Goal: Check status: Check status

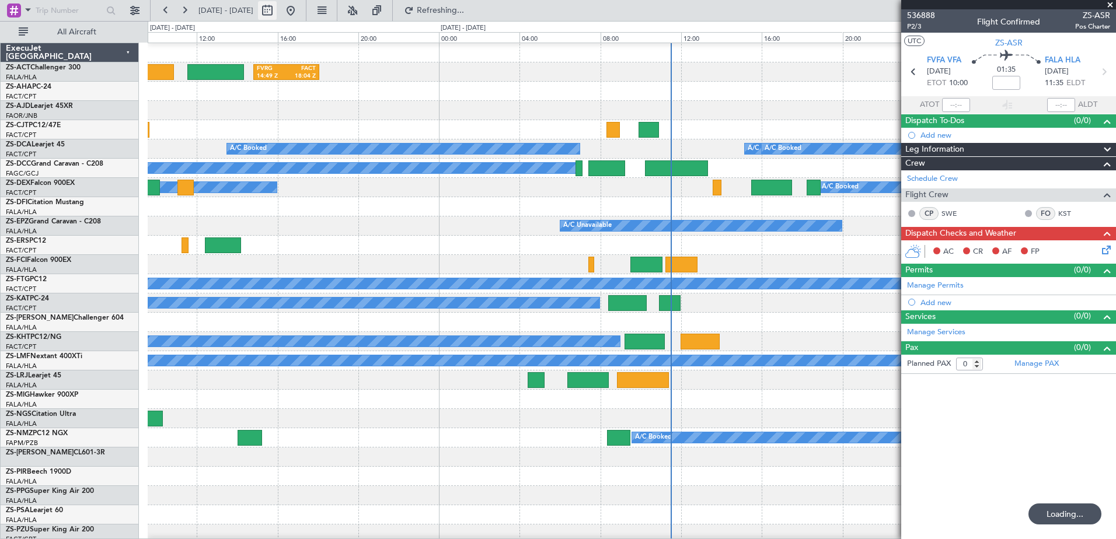
scroll to position [116, 0]
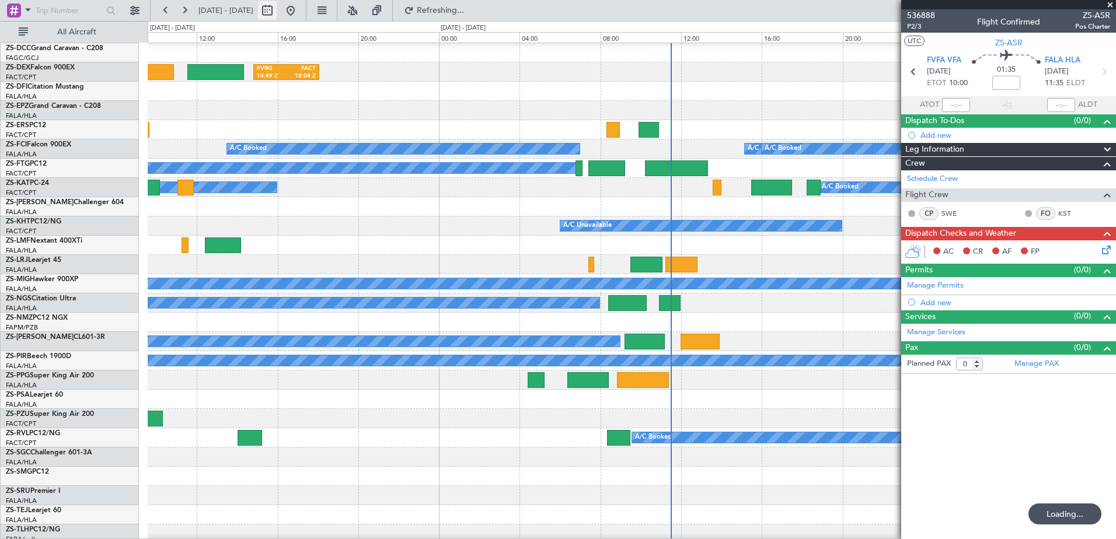
click at [277, 10] on button at bounding box center [267, 10] width 19 height 19
select select "9"
select select "2025"
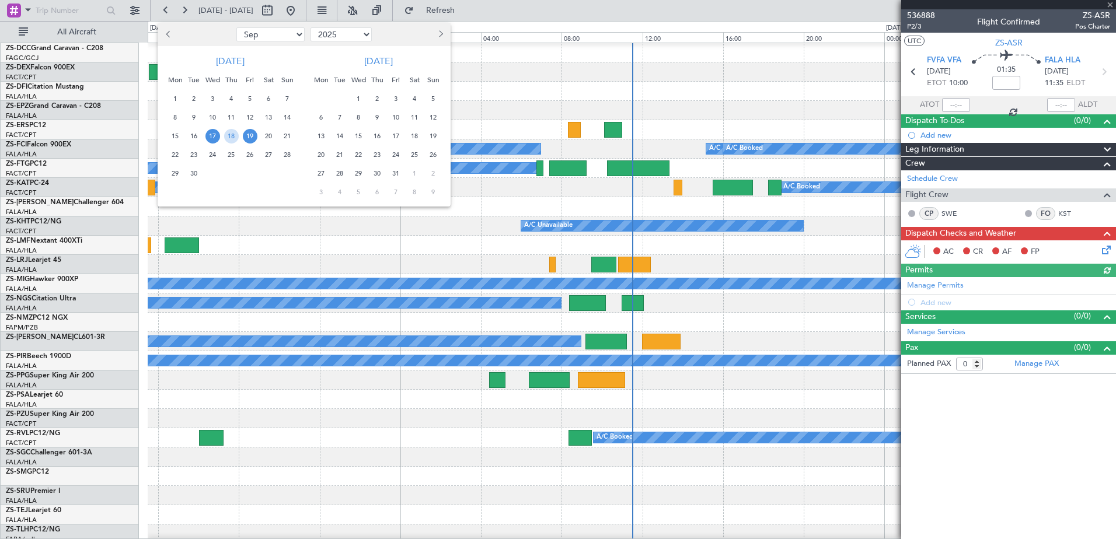
click at [438, 29] on button "Next month" at bounding box center [440, 34] width 13 height 19
click at [397, 99] on span "2" at bounding box center [396, 99] width 15 height 15
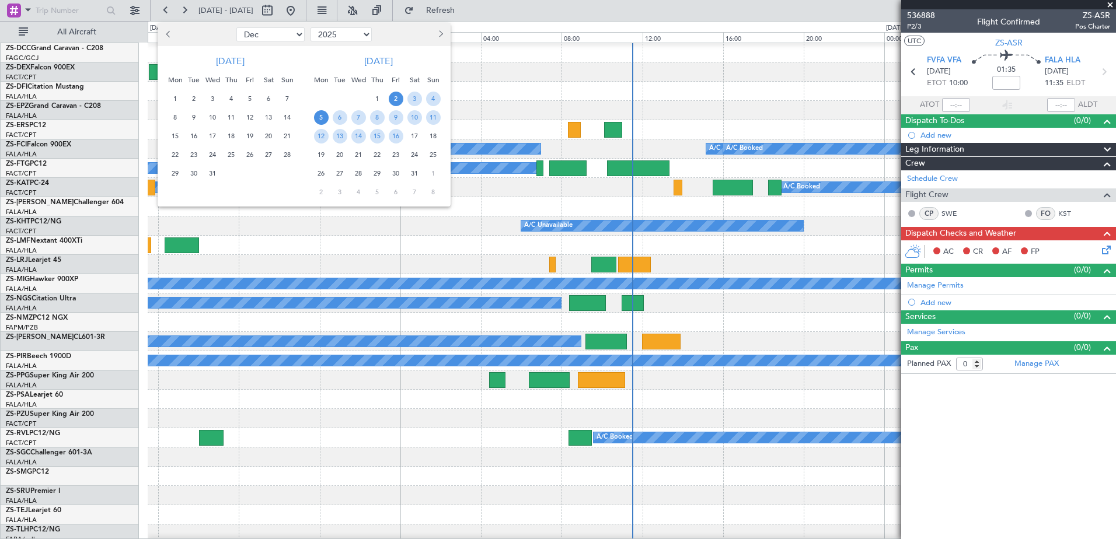
click at [323, 116] on span "5" at bounding box center [321, 117] width 15 height 15
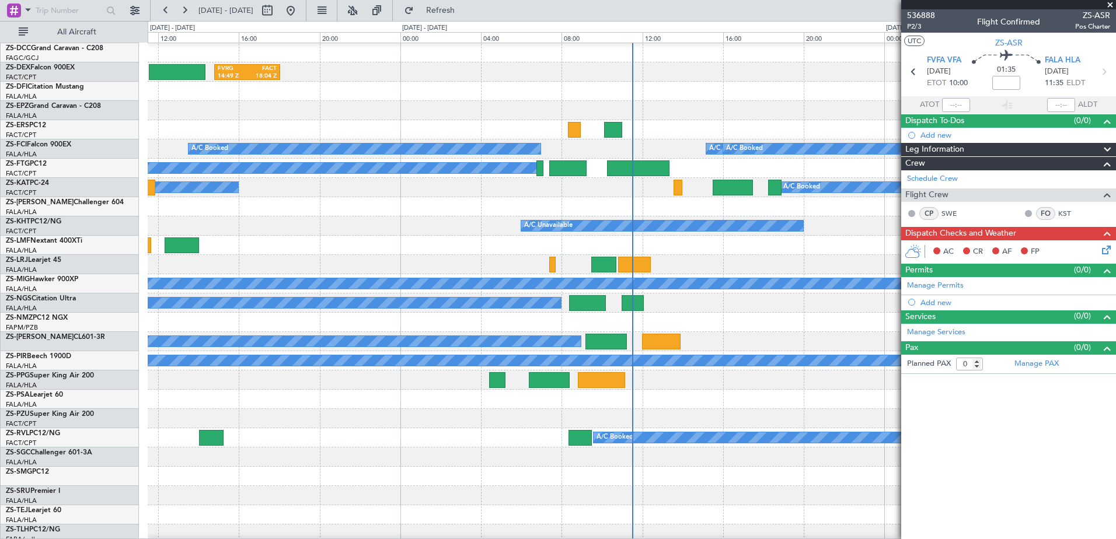
select select "1"
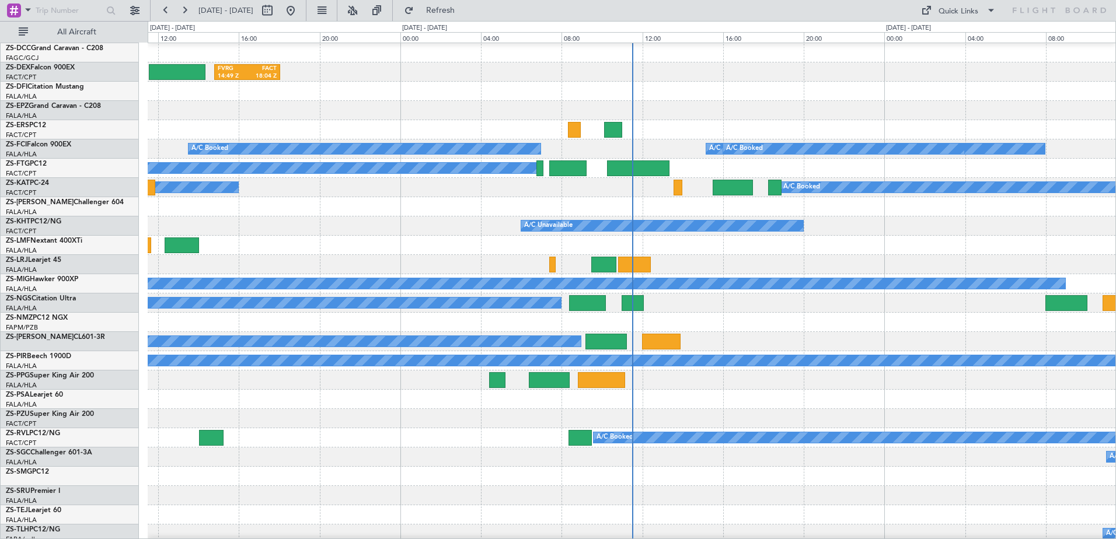
select select "2026"
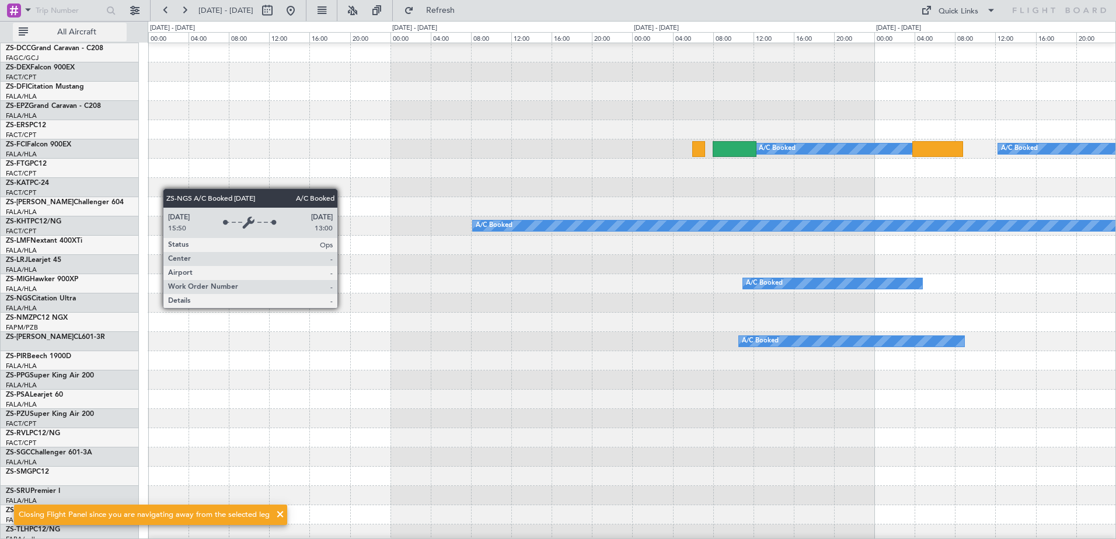
click at [81, 25] on button "All Aircraft" at bounding box center [70, 32] width 114 height 19
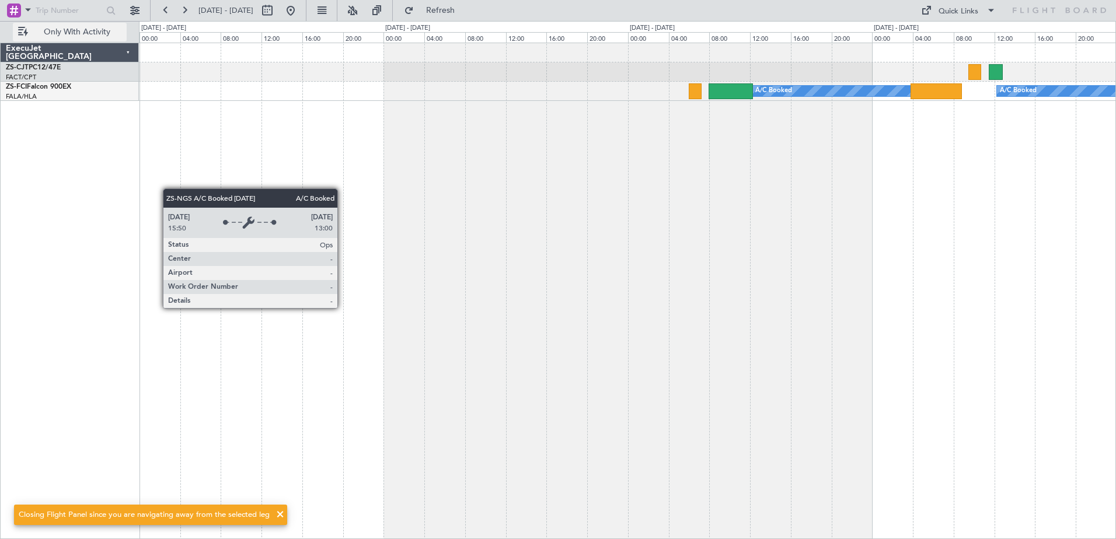
click at [81, 25] on button "Only With Activity" at bounding box center [70, 32] width 114 height 19
